Goal: Task Accomplishment & Management: Use online tool/utility

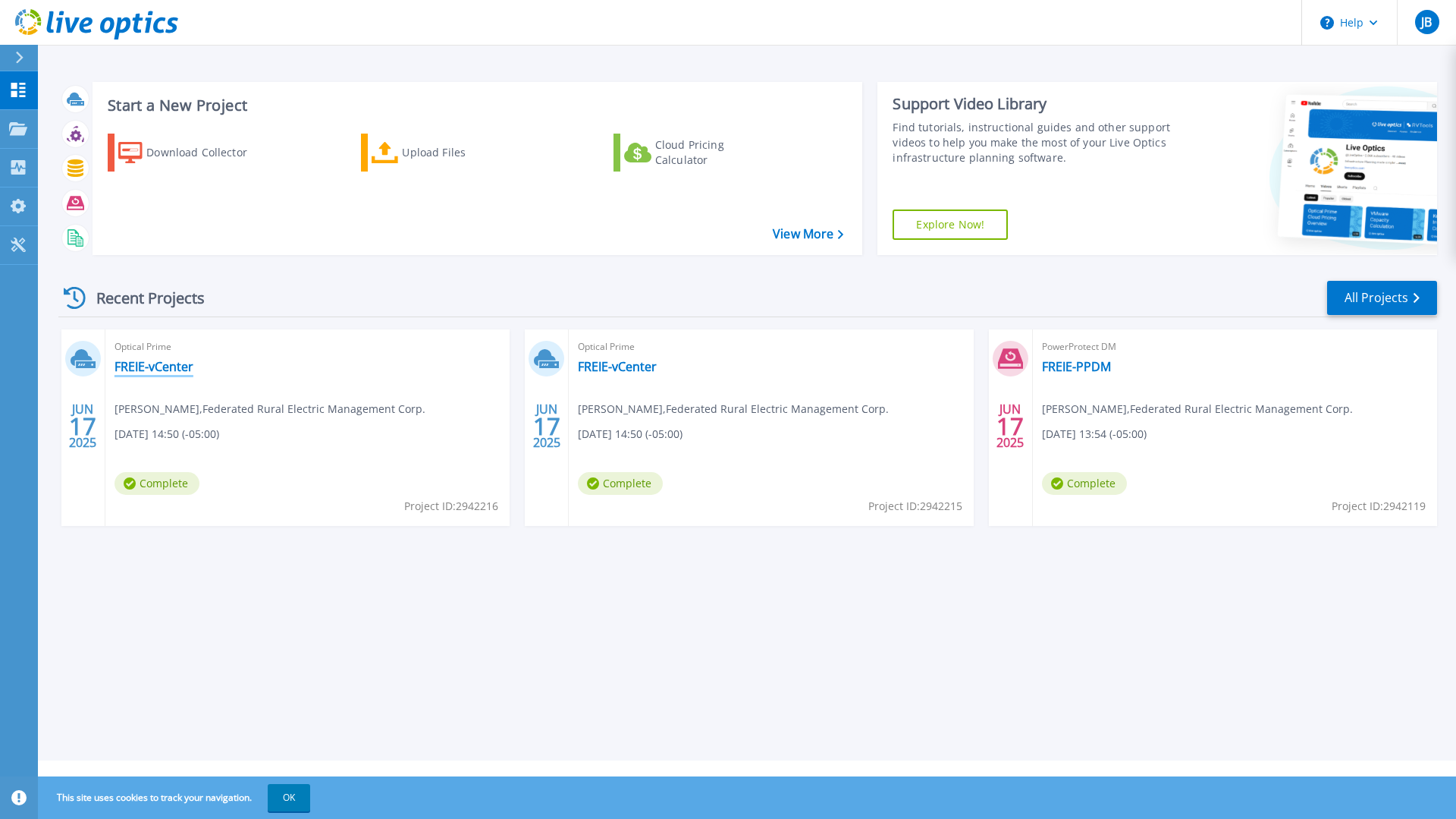
click at [142, 368] on link "FREIE-vCenter" at bounding box center [154, 366] width 79 height 15
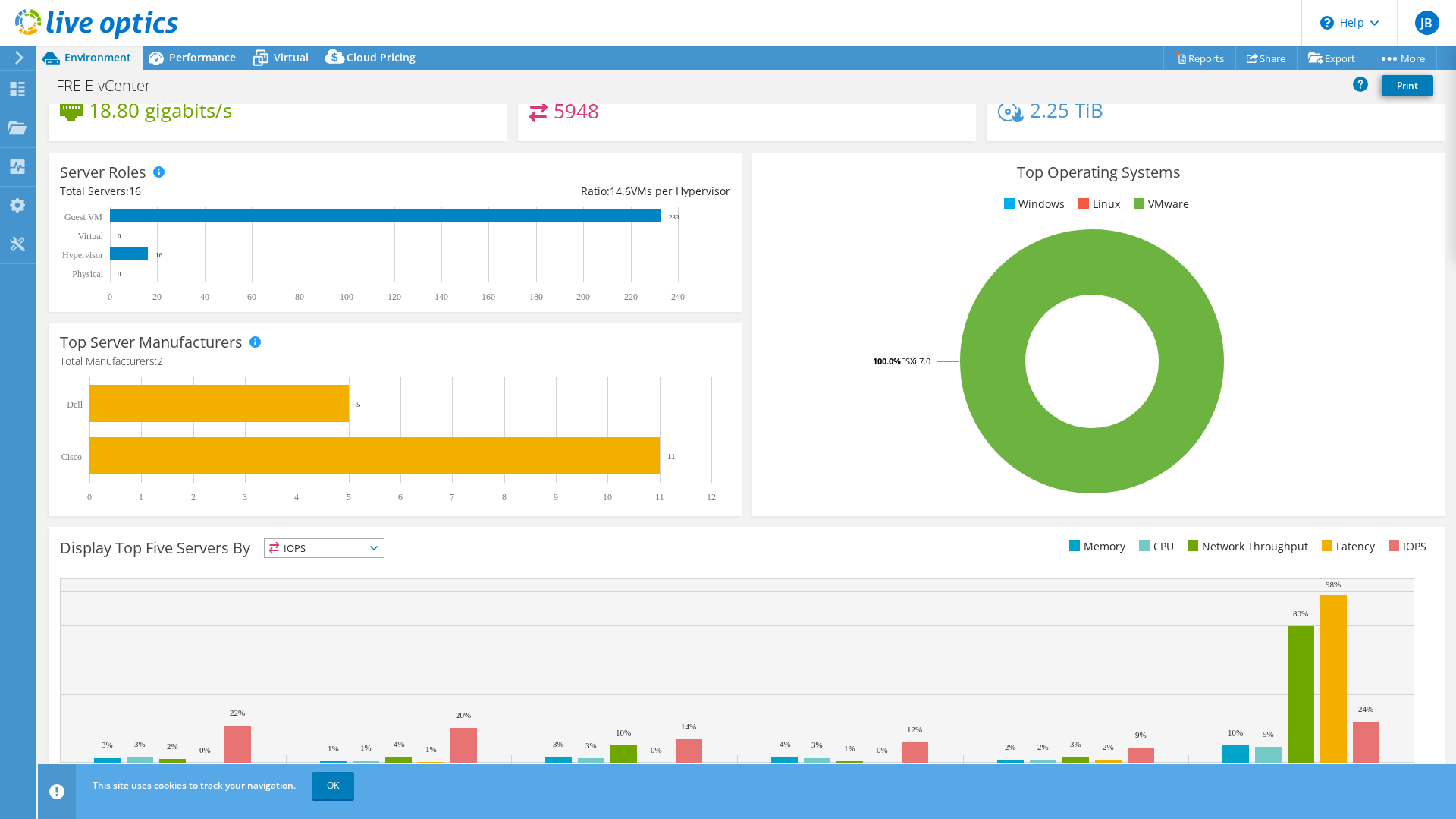
scroll to position [194, 0]
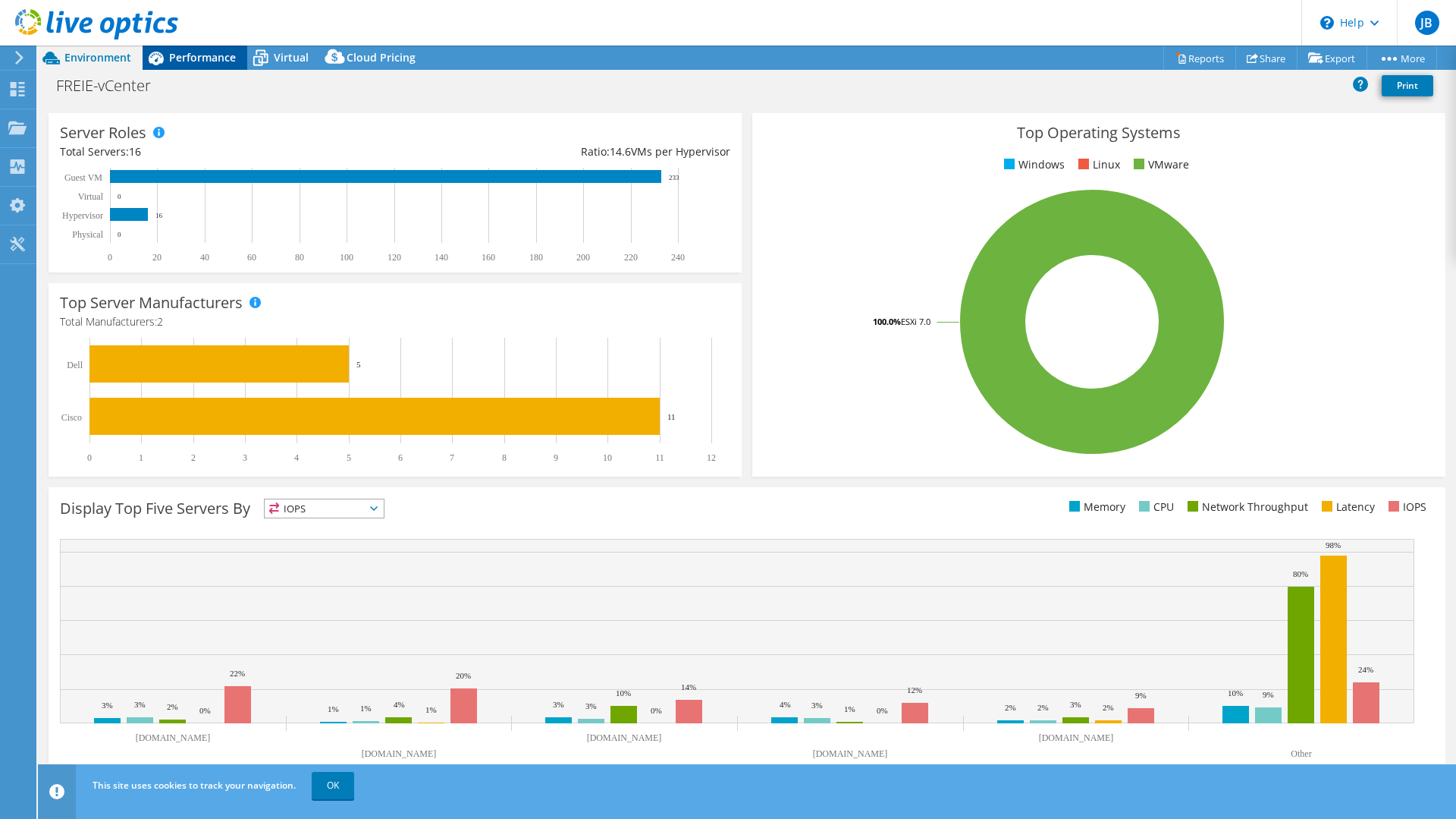
click at [188, 58] on span "Performance" at bounding box center [202, 57] width 67 height 14
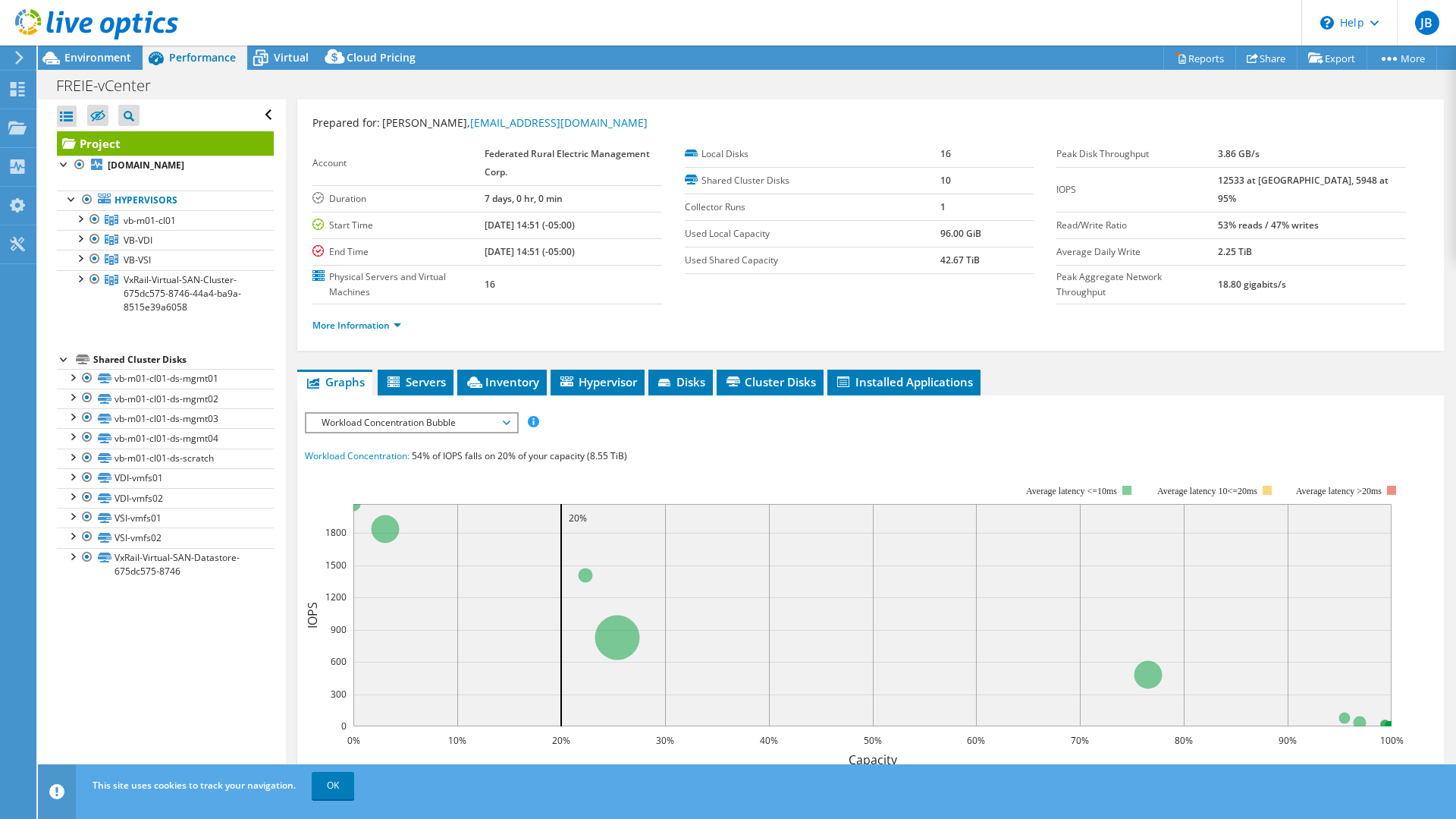
scroll to position [0, 0]
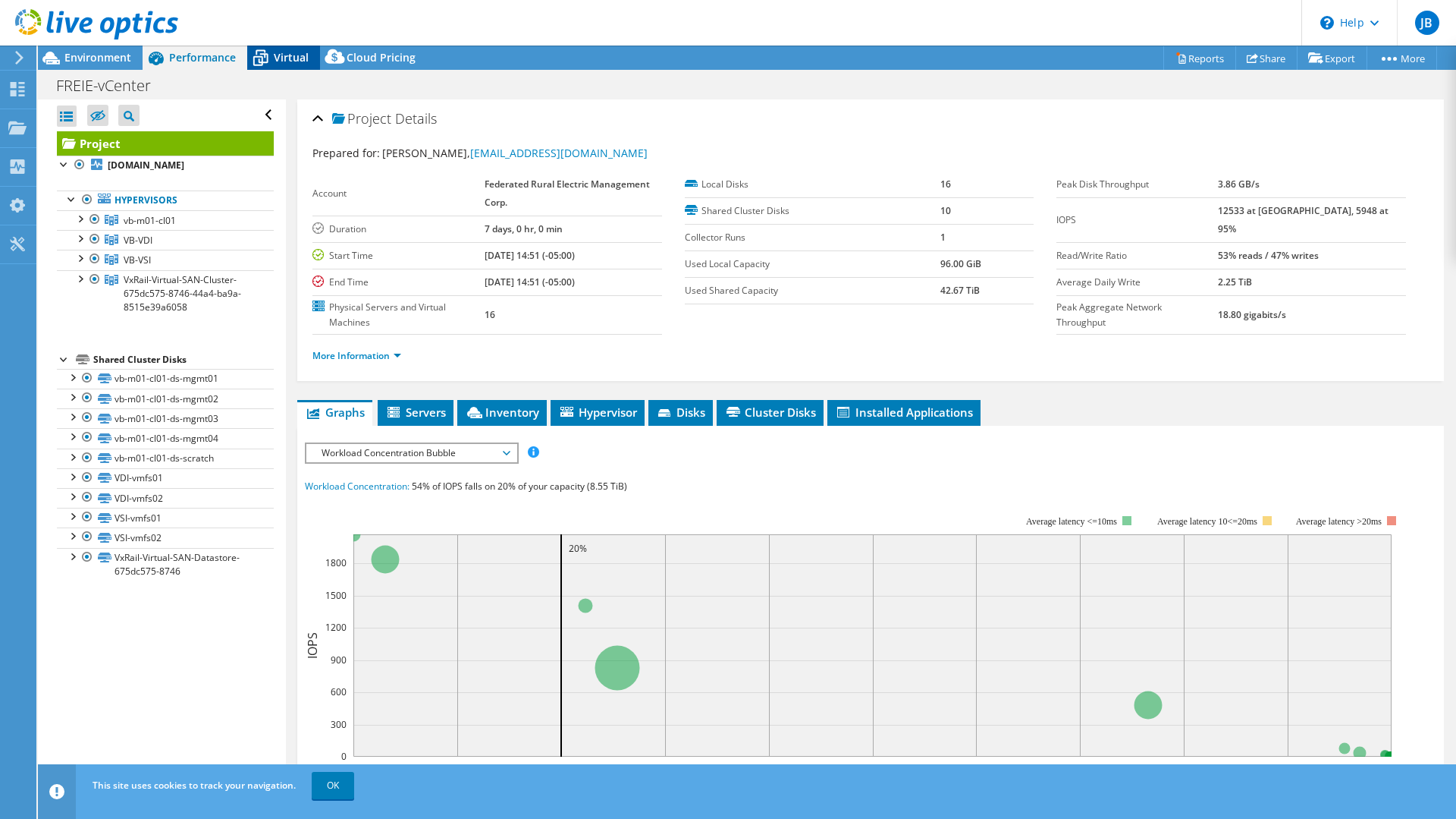
click at [295, 52] on span "Virtual" at bounding box center [290, 57] width 35 height 14
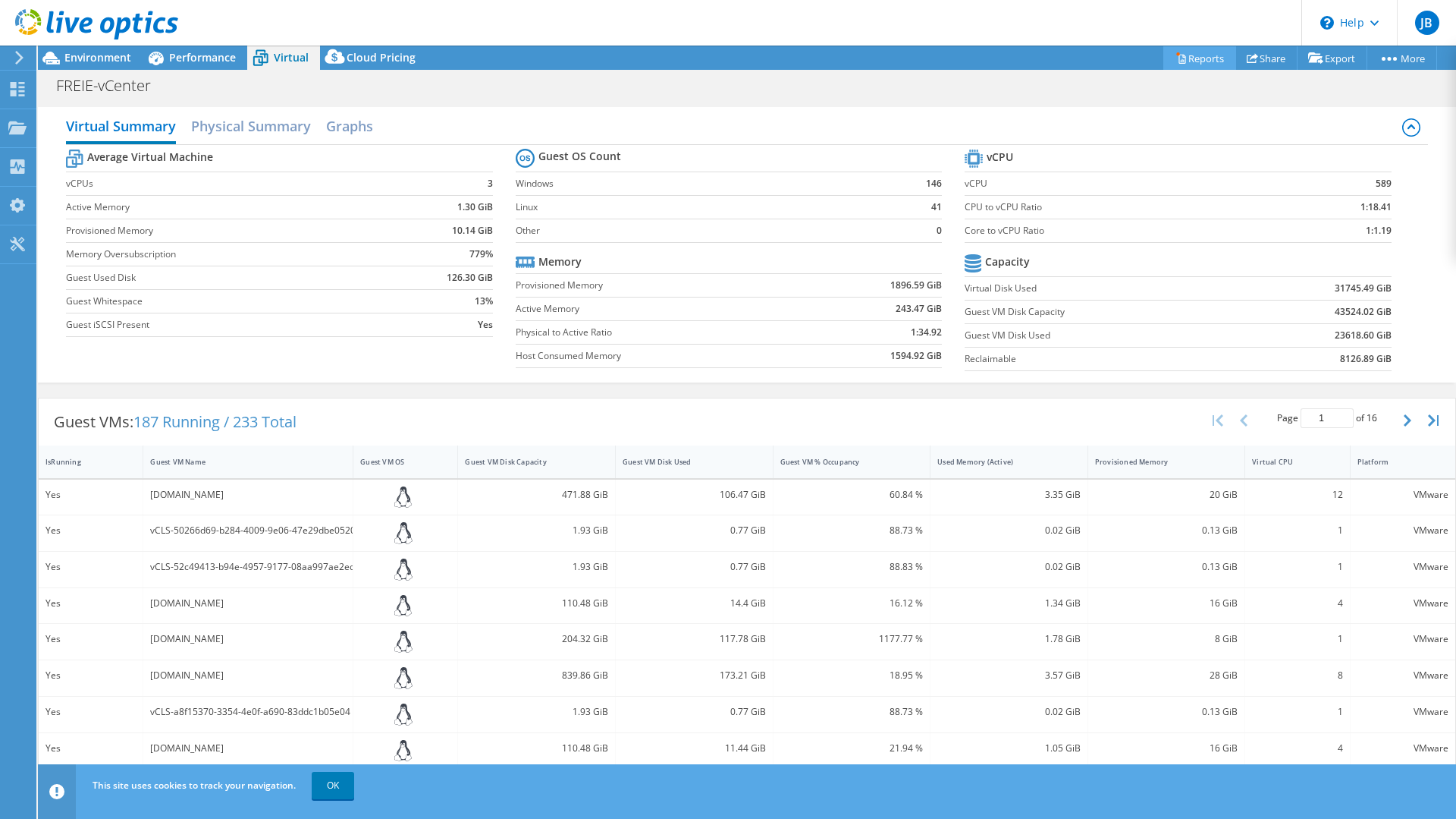
click at [1176, 53] on link "Reports" at bounding box center [1200, 58] width 73 height 24
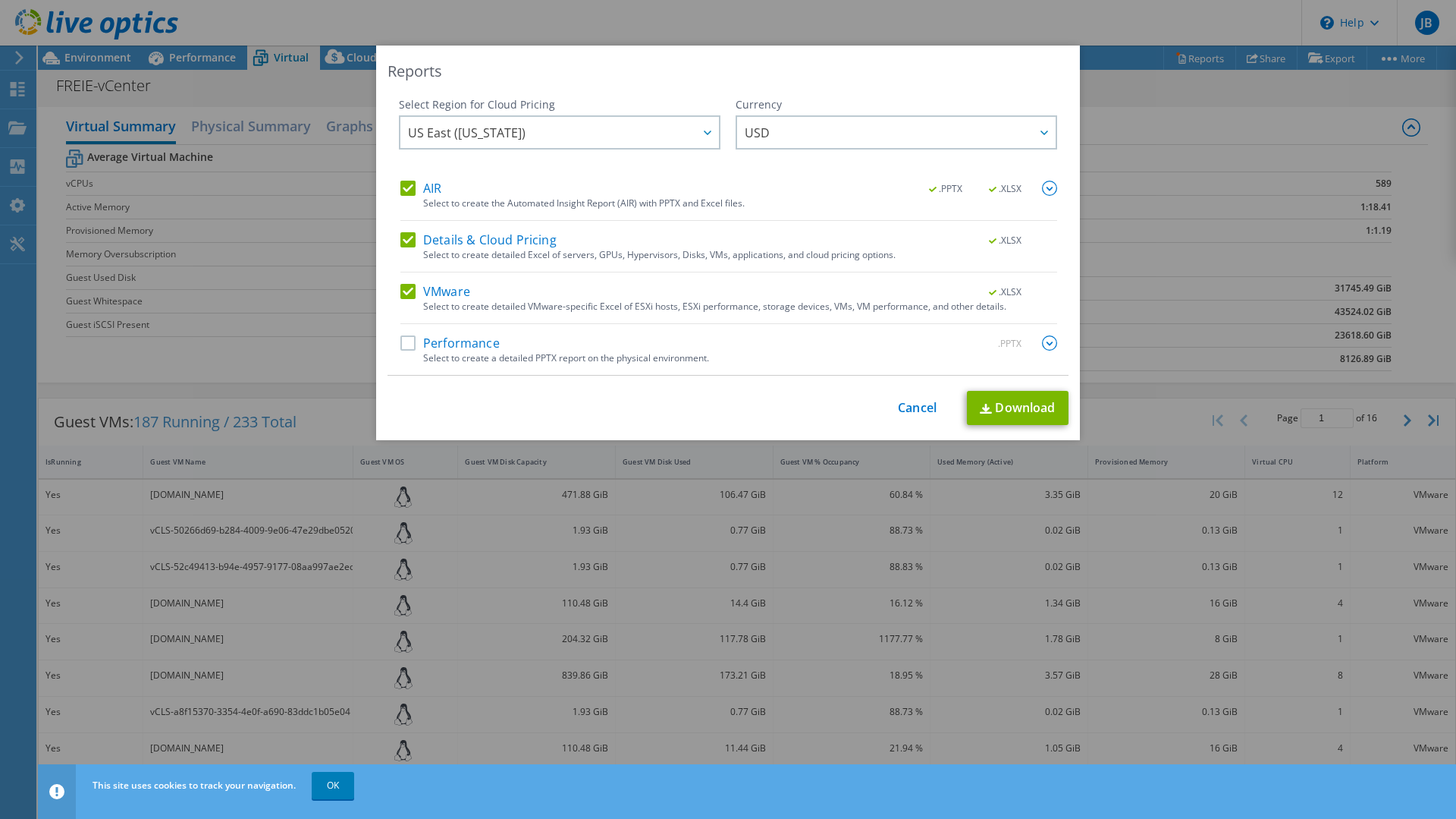
click at [403, 343] on label "Performance" at bounding box center [450, 343] width 99 height 15
click at [0, 0] on input "Performance" at bounding box center [0, 0] width 0 height 0
click at [913, 406] on link "Cancel" at bounding box center [917, 408] width 39 height 14
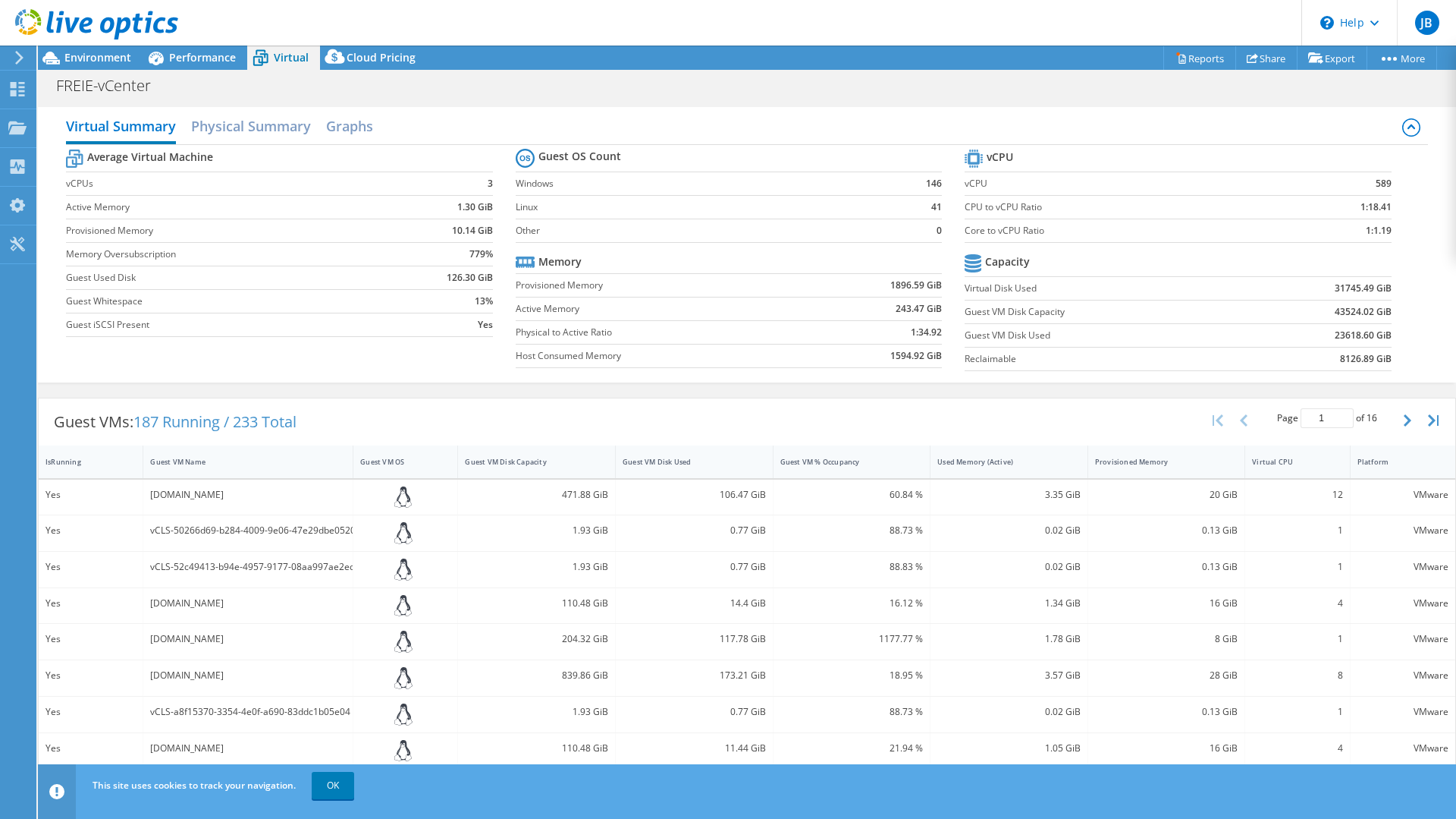
click at [1254, 106] on div "Virtual Summary Physical Summary Graphs Average Virtual Machine vCPUs 3 Active …" at bounding box center [747, 244] width 1418 height 291
click at [1315, 65] on link "Export" at bounding box center [1332, 58] width 71 height 24
click at [1299, 87] on link "vSAN ReadyNode Sizer" at bounding box center [1297, 86] width 144 height 32
click at [67, 126] on div "Projects" at bounding box center [72, 128] width 73 height 38
